Goal: Task Accomplishment & Management: Manage account settings

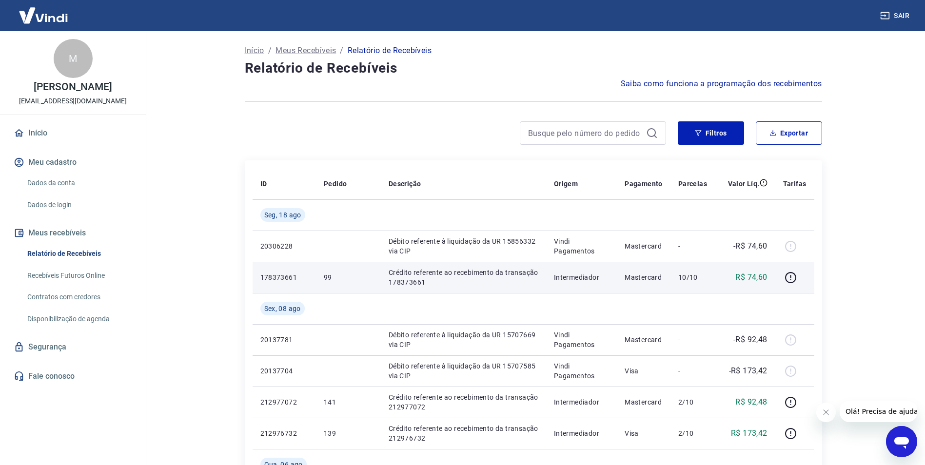
click at [327, 279] on p "99" at bounding box center [348, 278] width 49 height 10
